Goal: Task Accomplishment & Management: Manage account settings

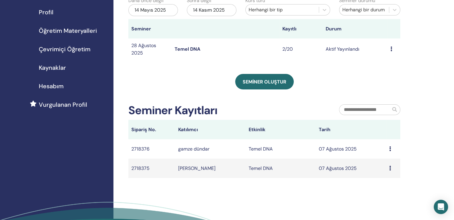
scroll to position [89, 0]
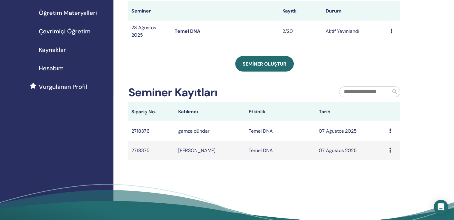
click at [390, 132] on icon at bounding box center [390, 131] width 2 height 5
click at [389, 132] on icon at bounding box center [390, 131] width 2 height 5
click at [390, 132] on icon at bounding box center [390, 131] width 2 height 5
click at [392, 33] on div "Önizleme Düzenlemek Katılımcılar İptal etmek" at bounding box center [393, 31] width 7 height 7
click at [393, 47] on font "Düzenlemek" at bounding box center [389, 46] width 27 height 6
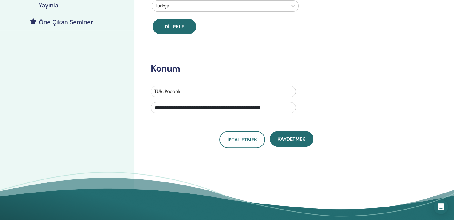
scroll to position [149, 0]
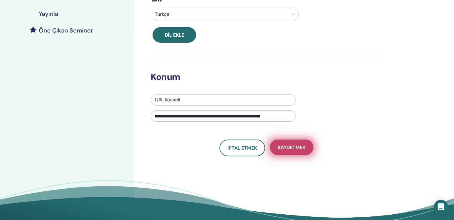
click at [303, 149] on font "Kaydetmek" at bounding box center [291, 147] width 28 height 6
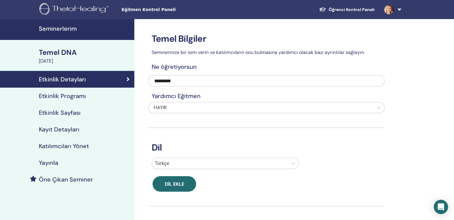
click at [53, 62] on font "[DATE]" at bounding box center [46, 61] width 14 height 6
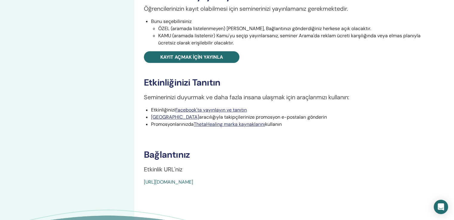
scroll to position [209, 0]
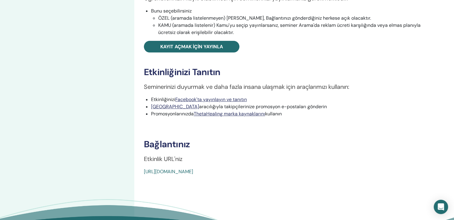
click at [186, 173] on font "https://www.thetahealing.com/seminar-374269-detayları.html" at bounding box center [168, 172] width 49 height 6
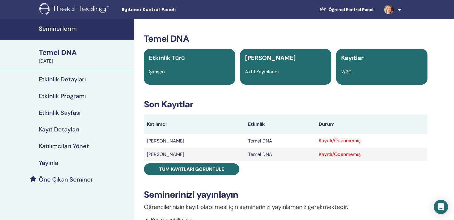
click at [69, 114] on font "Etkinlik Sayfası" at bounding box center [60, 113] width 42 height 8
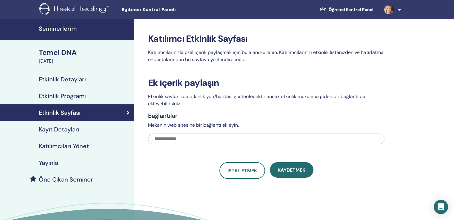
click at [69, 97] on font "Etkinlik Programı" at bounding box center [62, 96] width 47 height 8
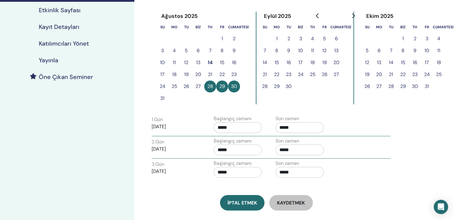
scroll to position [89, 0]
